Goal: Register for event/course

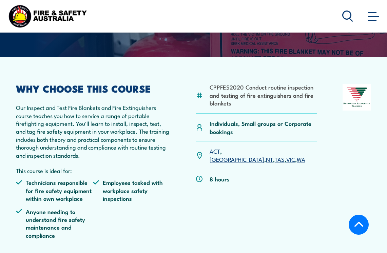
scroll to position [203, 0]
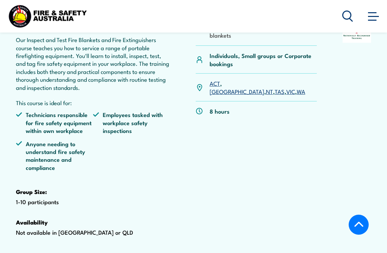
click at [297, 95] on link "WA" at bounding box center [301, 91] width 8 height 8
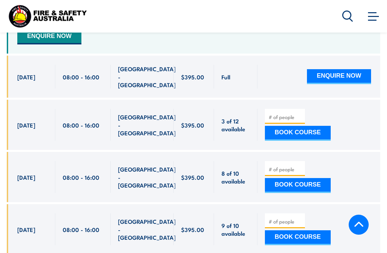
scroll to position [1269, 0]
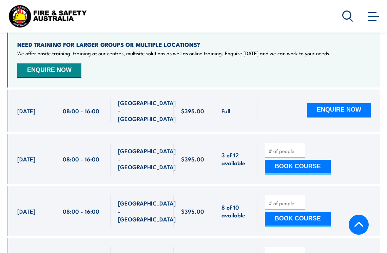
click at [129, 70] on div "NEED TRAINING FOR LARGER GROUPS OR MULTIPLE LOCATIONS? We offer onsite training…" at bounding box center [193, 60] width 373 height 56
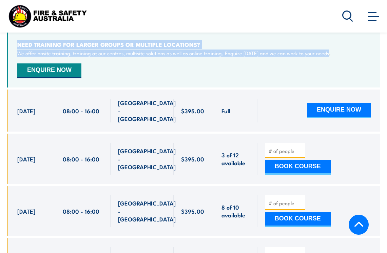
drag, startPoint x: 18, startPoint y: 48, endPoint x: 339, endPoint y: 67, distance: 321.2
click at [339, 67] on div "NEED TRAINING FOR LARGER GROUPS OR MULTIPLE LOCATIONS? We offer onsite training…" at bounding box center [193, 60] width 373 height 56
click at [150, 71] on div "NEED TRAINING FOR LARGER GROUPS OR MULTIPLE LOCATIONS? We offer onsite training…" at bounding box center [193, 60] width 373 height 56
drag, startPoint x: 17, startPoint y: 47, endPoint x: 335, endPoint y: 56, distance: 318.7
click at [335, 56] on div "NEED TRAINING FOR LARGER GROUPS OR MULTIPLE LOCATIONS? We offer onsite training…" at bounding box center [193, 60] width 373 height 56
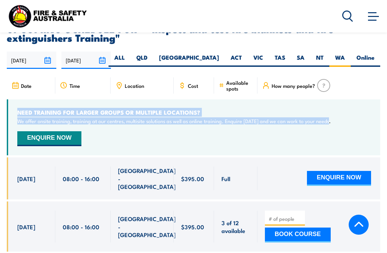
scroll to position [1235, 0]
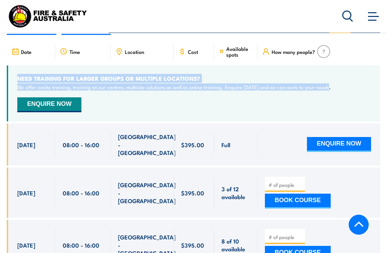
click at [133, 105] on div "NEED TRAINING FOR LARGER GROUPS OR MULTIPLE LOCATIONS? We offer onsite training…" at bounding box center [193, 93] width 373 height 56
drag, startPoint x: 15, startPoint y: 80, endPoint x: 349, endPoint y: 94, distance: 334.8
click at [349, 94] on div "NEED TRAINING FOR LARGER GROUPS OR MULTIPLE LOCATIONS? We offer onsite training…" at bounding box center [193, 93] width 373 height 56
click at [214, 79] on h4 "NEED TRAINING FOR LARGER GROUPS OR MULTIPLE LOCATIONS?" at bounding box center [173, 78] width 313 height 7
drag, startPoint x: 18, startPoint y: 83, endPoint x: 340, endPoint y: 89, distance: 322.1
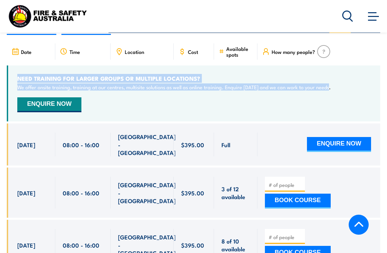
click at [340, 89] on div "NEED TRAINING FOR LARGER GROUPS OR MULTIPLE LOCATIONS? We offer onsite training…" at bounding box center [193, 93] width 373 height 56
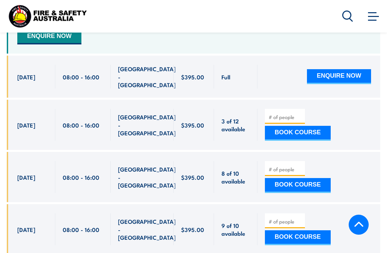
scroll to position [1269, 0]
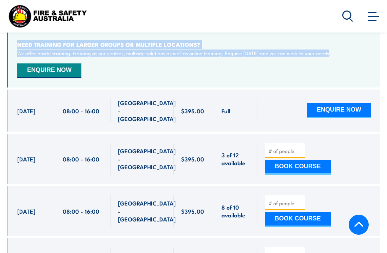
click at [181, 76] on div "NEED TRAINING FOR LARGER GROUPS OR MULTIPLE LOCATIONS? We offer onsite training…" at bounding box center [193, 60] width 373 height 56
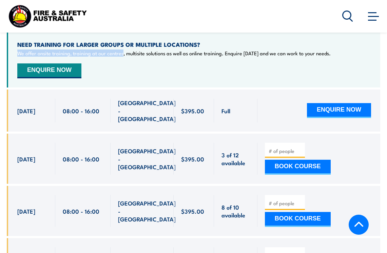
drag, startPoint x: 16, startPoint y: 57, endPoint x: 122, endPoint y: 59, distance: 106.1
click at [122, 59] on div "NEED TRAINING FOR LARGER GROUPS OR MULTIPLE LOCATIONS? We offer onsite training…" at bounding box center [193, 60] width 373 height 56
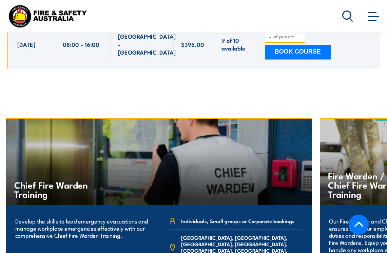
scroll to position [1642, 0]
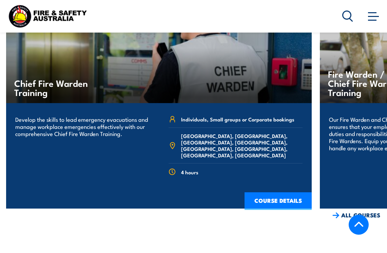
click at [339, 212] on img at bounding box center [335, 215] width 7 height 6
